Goal: Task Accomplishment & Management: Manage account settings

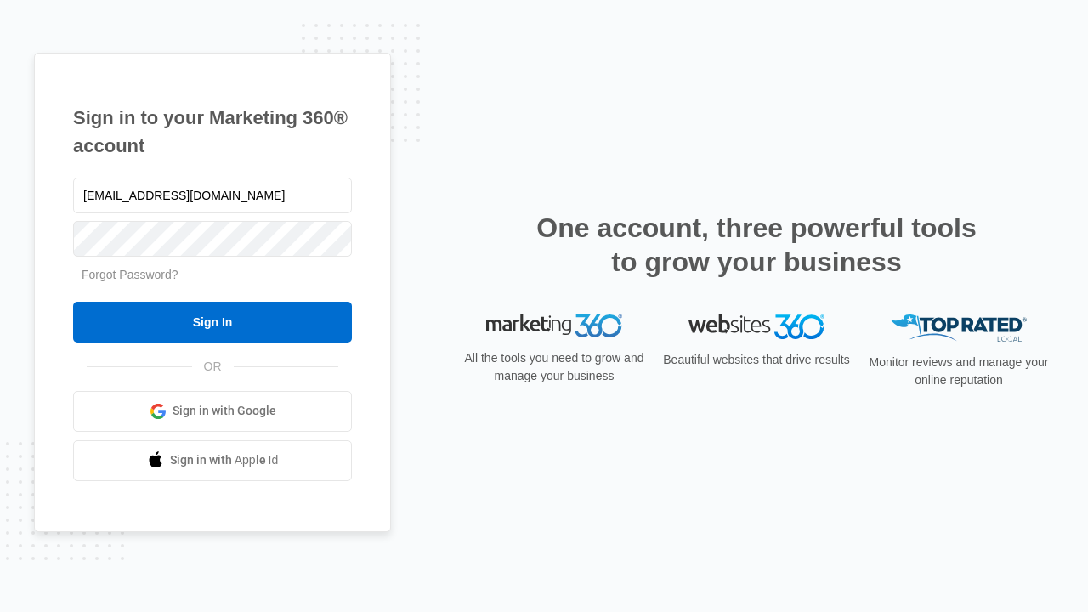
type input "[EMAIL_ADDRESS][DOMAIN_NAME]"
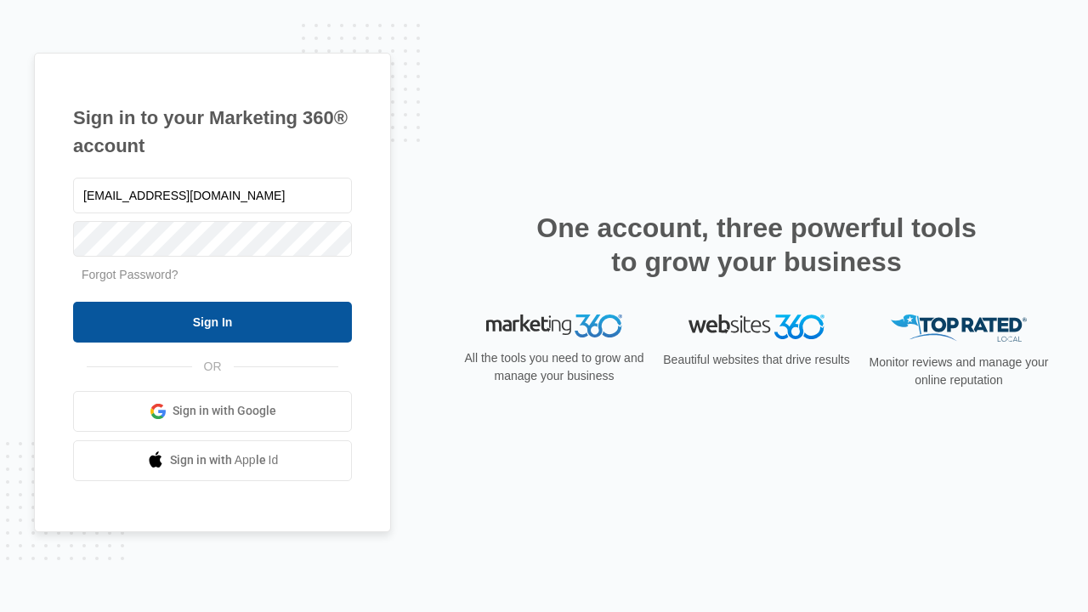
click at [213, 321] on input "Sign In" at bounding box center [212, 322] width 279 height 41
